Goal: Task Accomplishment & Management: Manage account settings

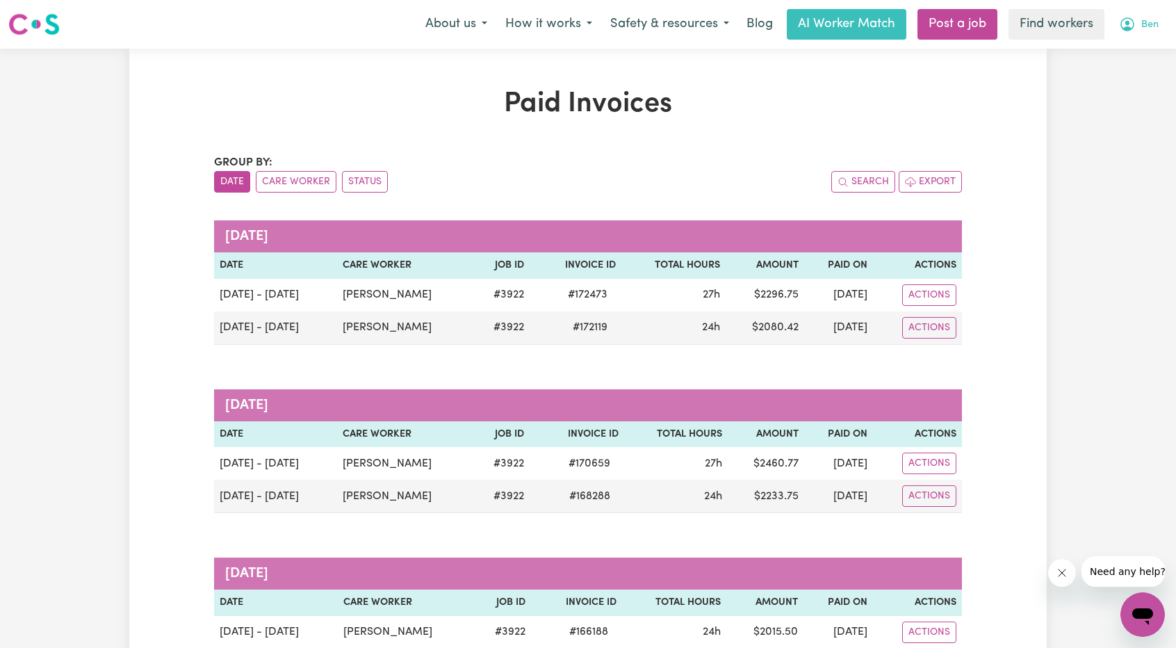
click at [748, 26] on button "Ben" at bounding box center [1139, 24] width 58 height 29
click at [748, 84] on link "Logout" at bounding box center [1112, 80] width 110 height 26
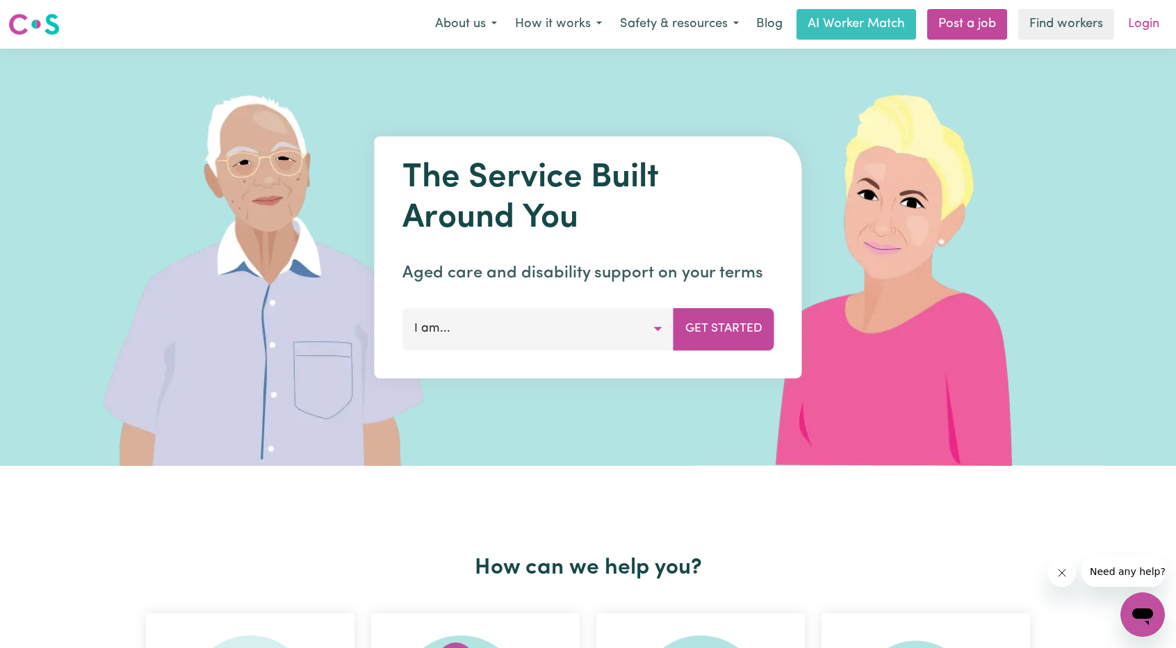
click at [748, 31] on link "Login" at bounding box center [1143, 24] width 48 height 31
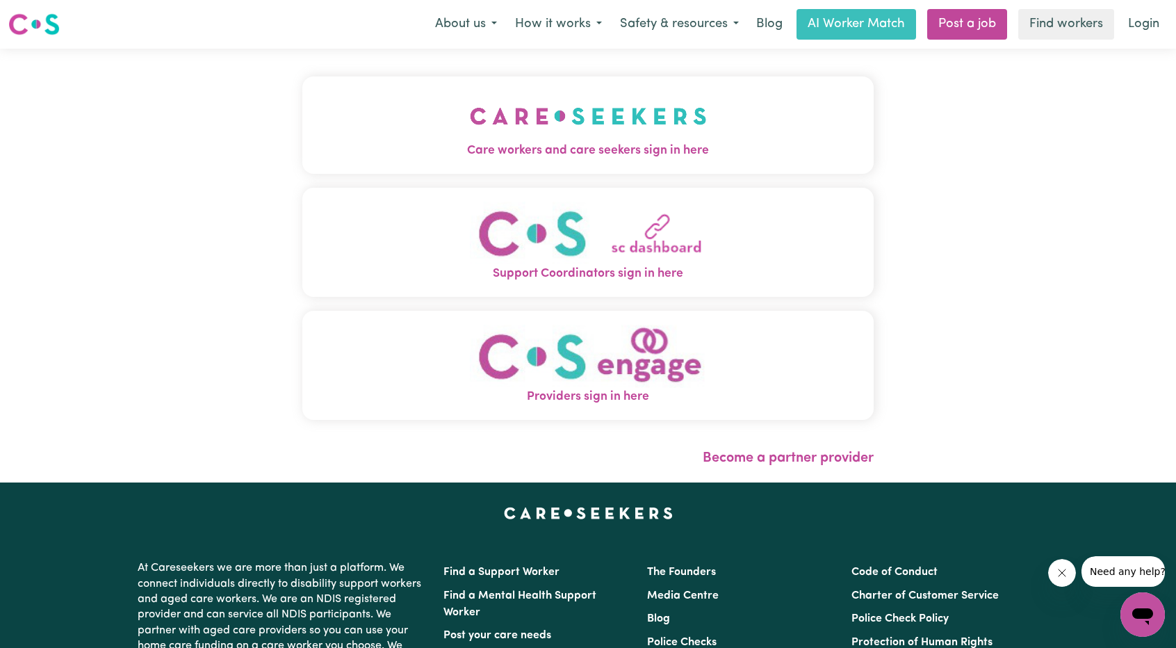
click at [598, 141] on img "Care workers and care seekers sign in here" at bounding box center [588, 115] width 237 height 51
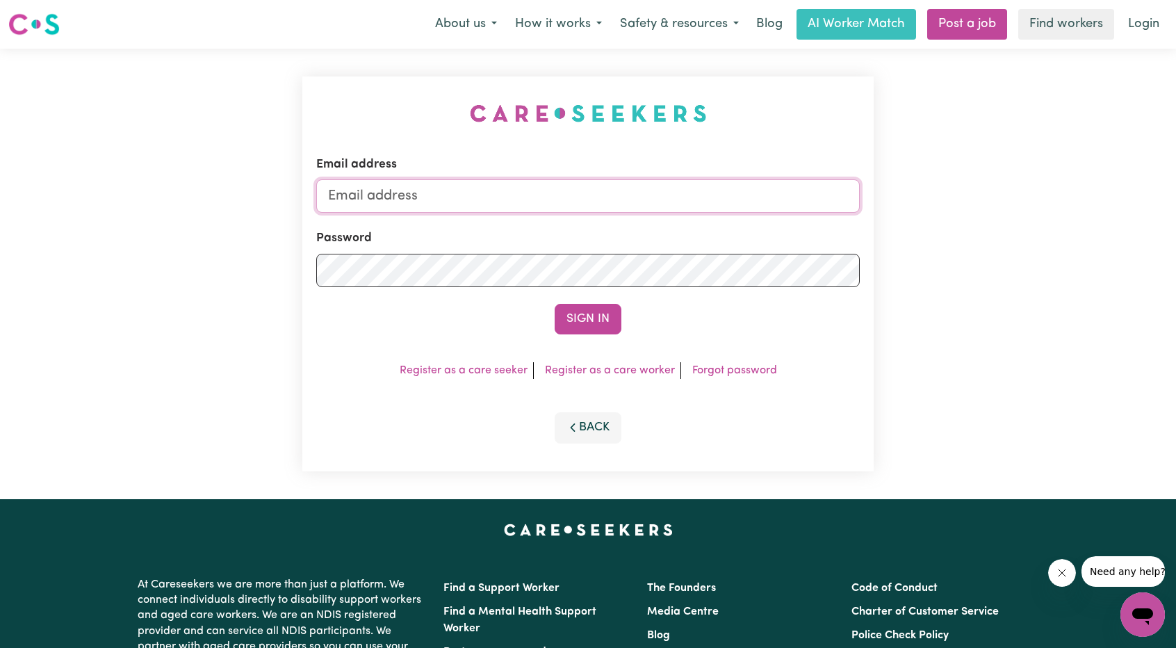
click at [623, 196] on input "Email address" at bounding box center [587, 195] width 543 height 33
drag, startPoint x: 402, startPoint y: 195, endPoint x: 617, endPoint y: 250, distance: 222.3
click at [606, 205] on input "[EMAIL_ADDRESS][PERSON_NAME][DOMAIN_NAME]" at bounding box center [587, 195] width 543 height 33
type input "[EMAIL_ADDRESS][DOMAIN_NAME]"
click at [578, 316] on button "Sign In" at bounding box center [588, 319] width 67 height 31
